Goal: Task Accomplishment & Management: Manage account settings

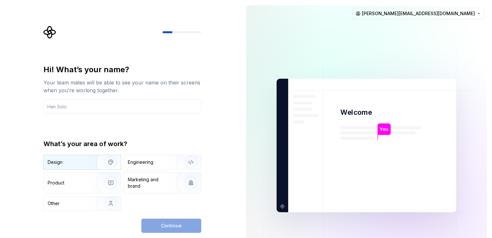
click at [66, 164] on div "Design" at bounding box center [68, 162] width 41 height 6
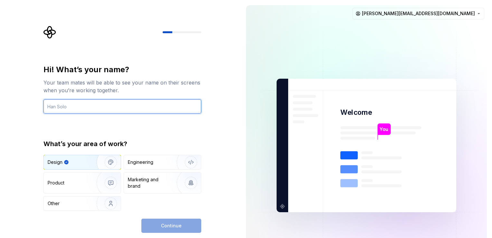
click at [99, 107] on input "text" at bounding box center [122, 106] width 158 height 14
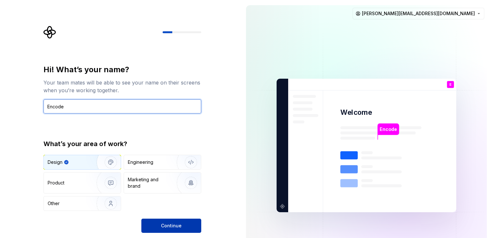
type input "Encode"
click at [182, 228] on button "Continue" at bounding box center [171, 225] width 60 height 14
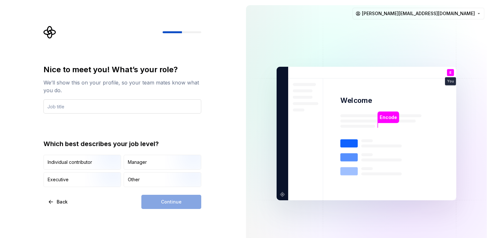
click at [85, 107] on input "text" at bounding box center [122, 106] width 158 height 14
click at [138, 180] on div "Other" at bounding box center [134, 179] width 12 height 6
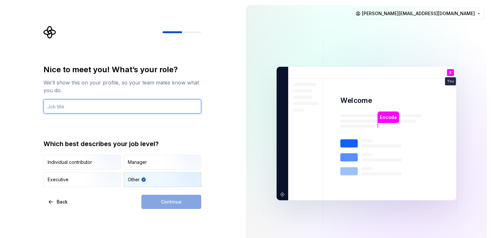
click at [84, 101] on input "text" at bounding box center [122, 106] width 158 height 14
click at [80, 107] on input "text" at bounding box center [122, 106] width 158 height 14
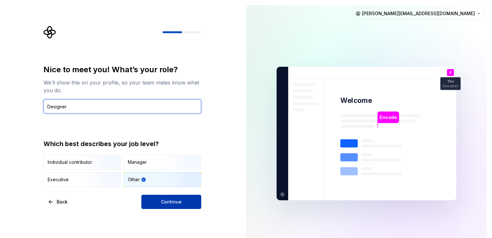
type input "Designer"
click at [171, 198] on span "Continue" at bounding box center [171, 201] width 21 height 6
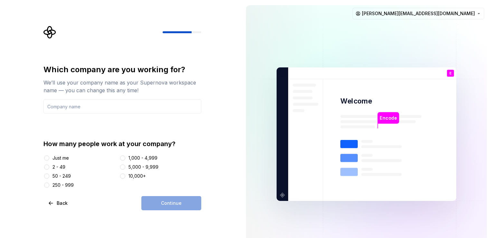
click at [53, 157] on div "Just me" at bounding box center [61, 158] width 16 height 6
click at [49, 157] on button "Just me" at bounding box center [46, 157] width 5 height 5
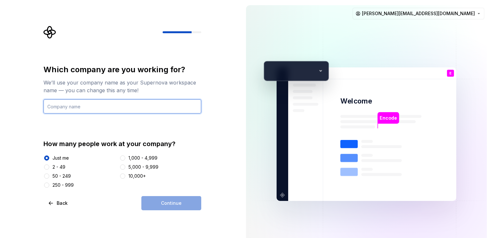
click at [76, 107] on input "text" at bounding box center [122, 106] width 158 height 14
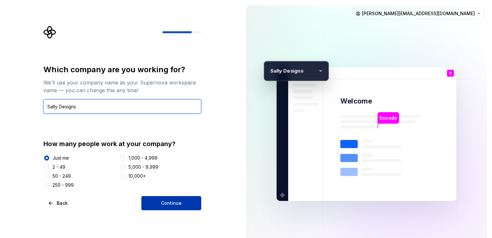
type input "Salty Designs"
click at [192, 204] on button "Continue" at bounding box center [171, 203] width 60 height 14
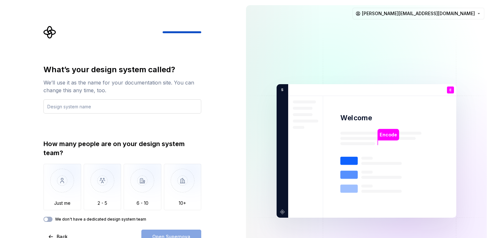
click at [99, 109] on input "text" at bounding box center [122, 106] width 158 height 14
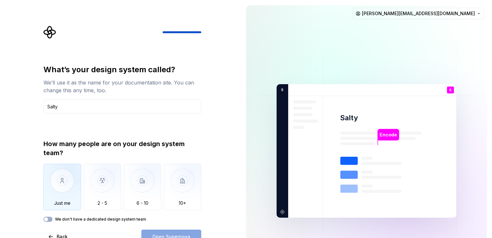
type input "Salty"
click at [62, 200] on img "button" at bounding box center [62, 185] width 38 height 43
click at [52, 217] on div "We don't have a dedicated design system team" at bounding box center [122, 218] width 158 height 5
click at [51, 217] on button "We don't have a dedicated design system team" at bounding box center [47, 218] width 9 height 5
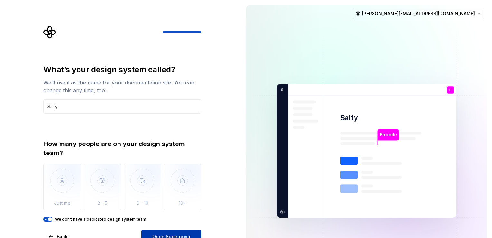
click at [171, 234] on span "Open Supernova" at bounding box center [171, 236] width 38 height 6
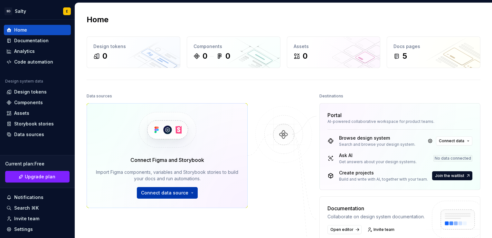
click at [189, 193] on button "Connect data source" at bounding box center [167, 193] width 61 height 12
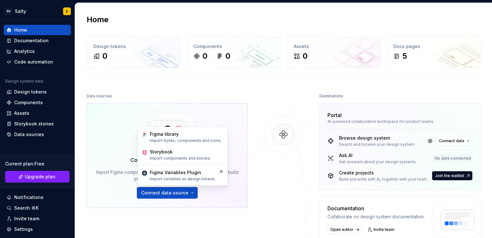
click at [207, 224] on div "Data sources Connect Figma and Storybook Import Figma components, variables and…" at bounding box center [167, 162] width 161 height 143
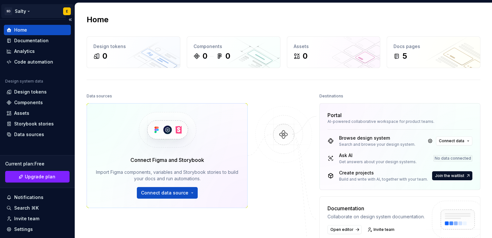
click at [63, 13] on html "SD Salty E Home Documentation Analytics Code automation Design system data Desi…" at bounding box center [246, 119] width 492 height 238
click at [170, 89] on html "SD Salty E Home Documentation Analytics Code automation Design system data Desi…" at bounding box center [246, 119] width 492 height 238
click at [36, 41] on div "Documentation" at bounding box center [31, 40] width 34 height 6
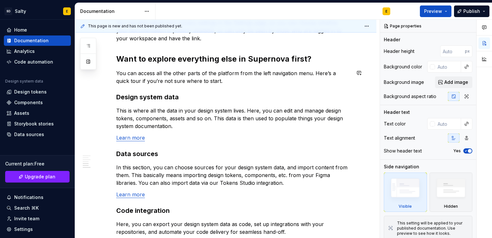
scroll to position [515, 0]
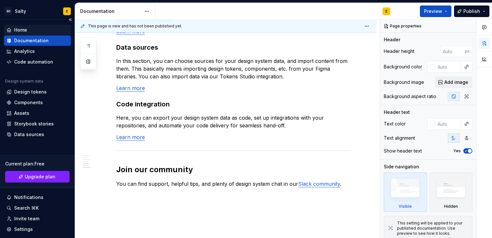
click at [24, 33] on div "Home" at bounding box center [20, 30] width 13 height 6
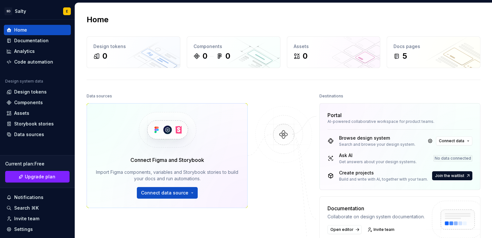
click at [339, 157] on div "Ask AI" at bounding box center [378, 155] width 78 height 6
click at [190, 193] on button "Connect data source" at bounding box center [167, 193] width 61 height 12
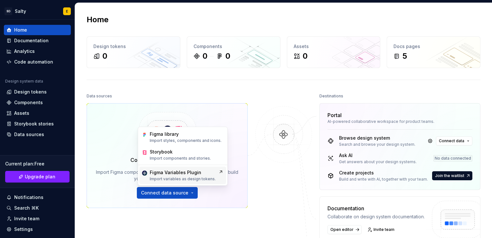
click at [189, 173] on div "Figma Variables Plugin" at bounding box center [176, 172] width 52 height 6
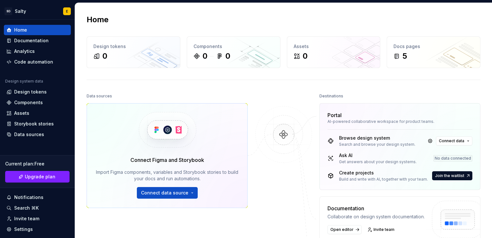
click at [328, 119] on div "AI-powered collaborative workspace for product teams." at bounding box center [400, 121] width 145 height 5
click at [466, 140] on button "Connect data" at bounding box center [454, 140] width 36 height 9
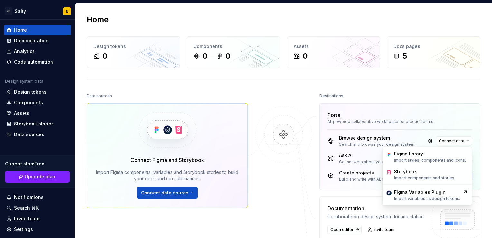
click at [439, 95] on div "Destinations" at bounding box center [400, 95] width 161 height 9
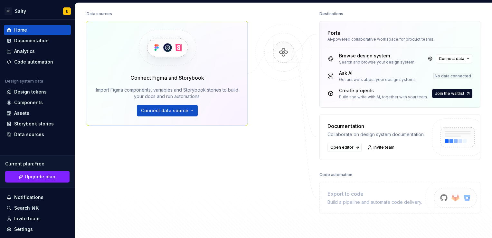
scroll to position [129, 0]
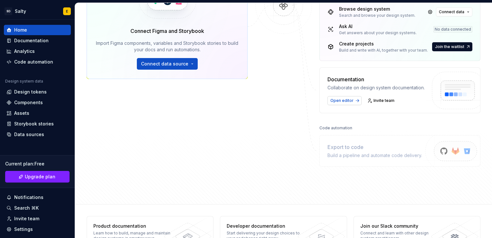
click at [339, 103] on link "Open editor" at bounding box center [345, 100] width 34 height 9
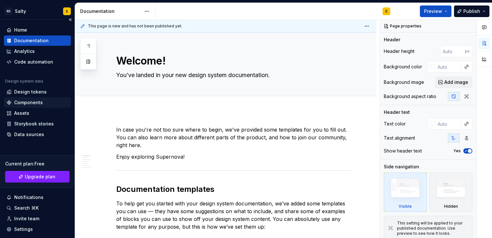
click at [31, 101] on div "Components" at bounding box center [28, 102] width 29 height 6
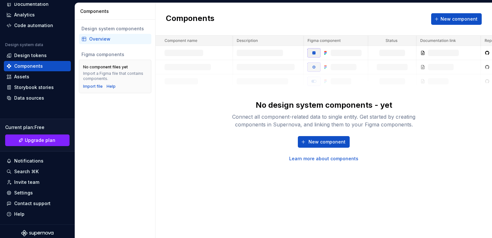
scroll to position [40, 0]
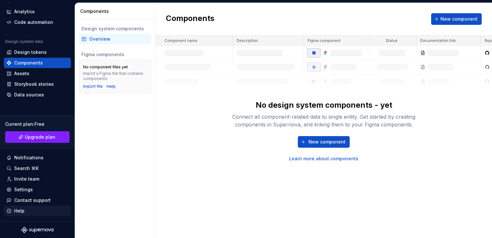
click at [20, 211] on div "Help" at bounding box center [19, 210] width 10 height 6
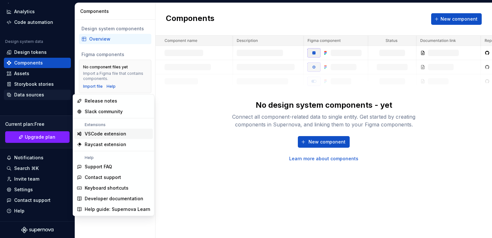
click at [19, 97] on div "Data sources" at bounding box center [29, 94] width 30 height 6
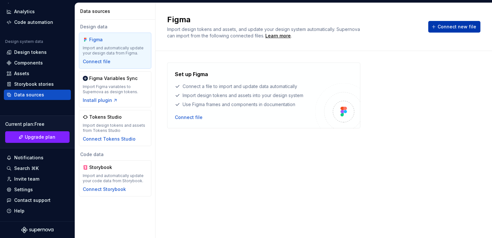
click at [441, 28] on span "Connect new file" at bounding box center [457, 27] width 39 height 6
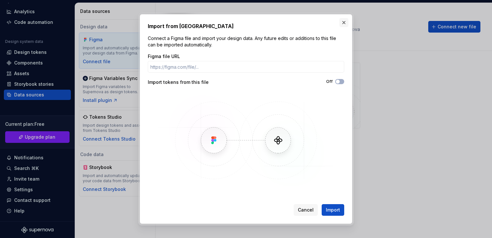
click at [346, 23] on button "button" at bounding box center [344, 22] width 9 height 9
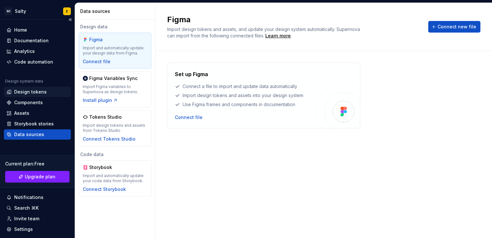
click at [28, 91] on div "Design tokens" at bounding box center [30, 92] width 33 height 6
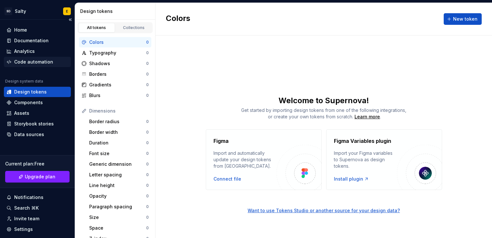
click at [32, 62] on div "Code automation" at bounding box center [33, 62] width 39 height 6
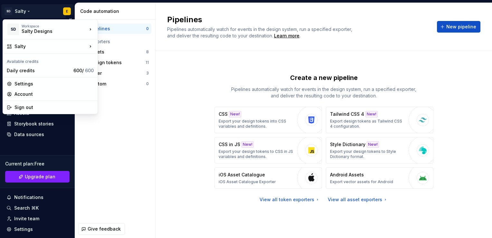
click at [61, 11] on html "SD Salty E Home Documentation Analytics Code automation Design system data Desi…" at bounding box center [246, 119] width 492 height 238
click at [29, 96] on div "Account" at bounding box center [53, 94] width 79 height 6
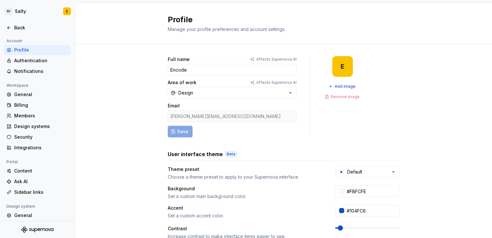
click at [25, 51] on div "Profile" at bounding box center [41, 50] width 54 height 6
click at [67, 10] on html "SD Salty E Back Account Profile Authentication Notifications Workspace General …" at bounding box center [246, 119] width 492 height 238
click at [124, 98] on html "SD Salty E Back Account Profile Authentication Notifications Workspace General …" at bounding box center [246, 119] width 492 height 238
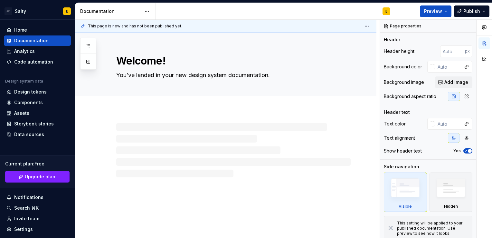
type textarea "*"
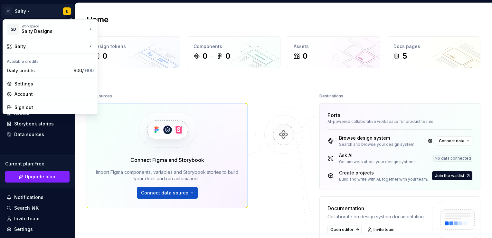
click at [66, 12] on html "SD Salty E Home Documentation Analytics Code automation Design system data Desi…" at bounding box center [246, 119] width 492 height 238
click at [28, 107] on div "Sign out" at bounding box center [53, 107] width 79 height 6
